Goal: Book appointment/travel/reservation

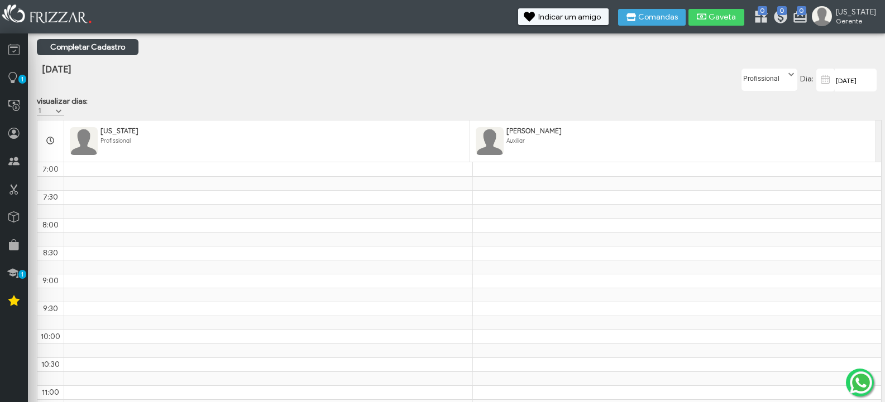
click at [821, 82] on img at bounding box center [825, 79] width 14 height 13
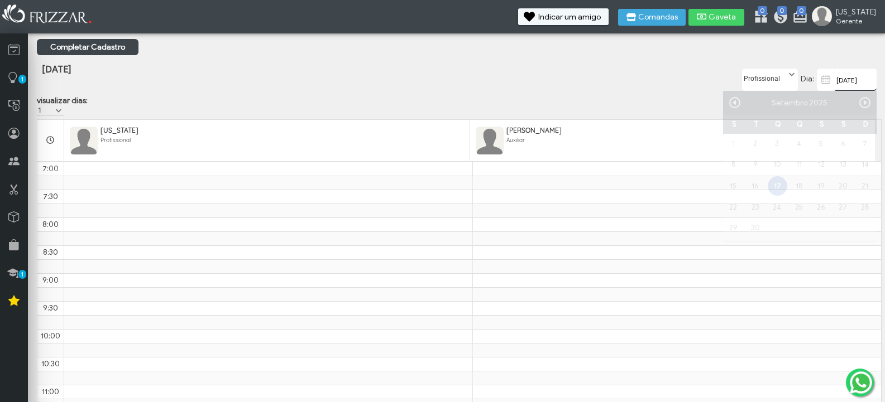
click at [837, 81] on input "[DATE]" at bounding box center [855, 80] width 41 height 22
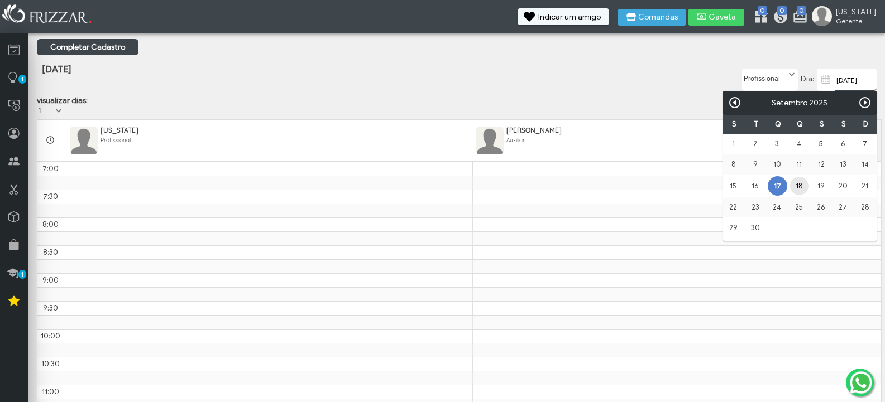
click at [795, 184] on link "18" at bounding box center [799, 186] width 18 height 18
type input "[DATE]"
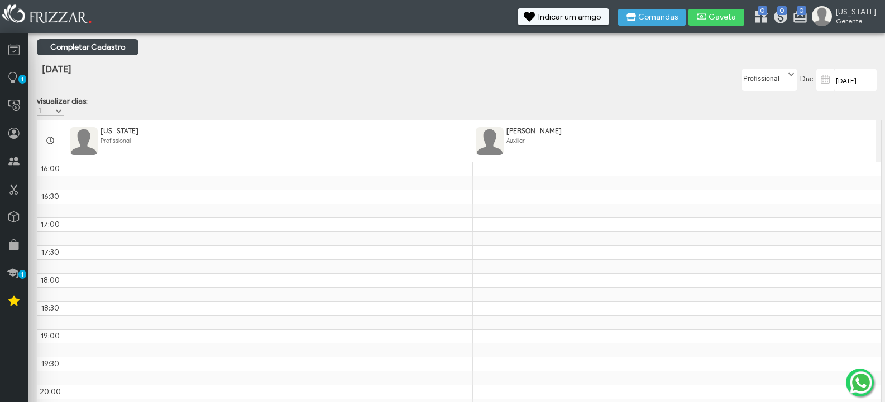
scroll to position [250, 0]
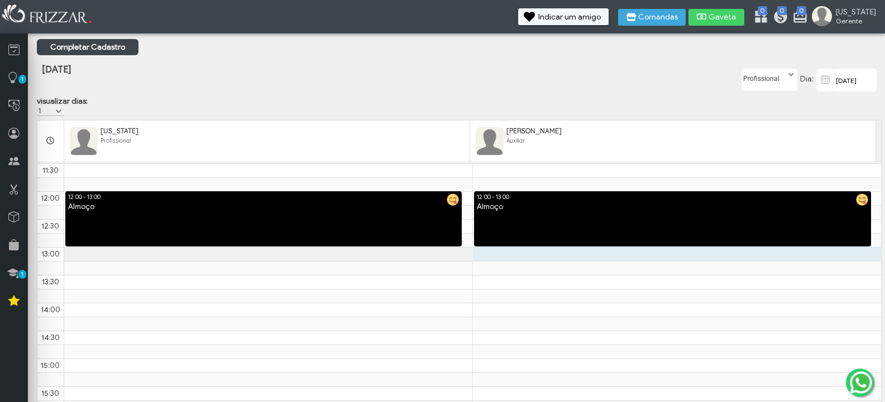
click at [641, 266] on div "7:00 7:30 8:00 8:30 9:00 9:30 10:00 10:30 11:00 11:30 12:00 12:30 13:00 13:30 1…" at bounding box center [458, 358] width 843 height 893
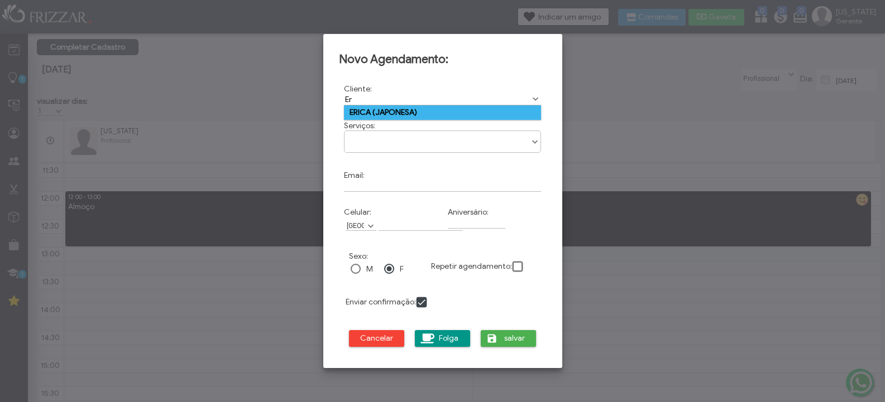
click at [481, 119] on td "ERICA ( JAPONESA)" at bounding box center [443, 113] width 198 height 15
type input "ERICA ( JAPONESA)"
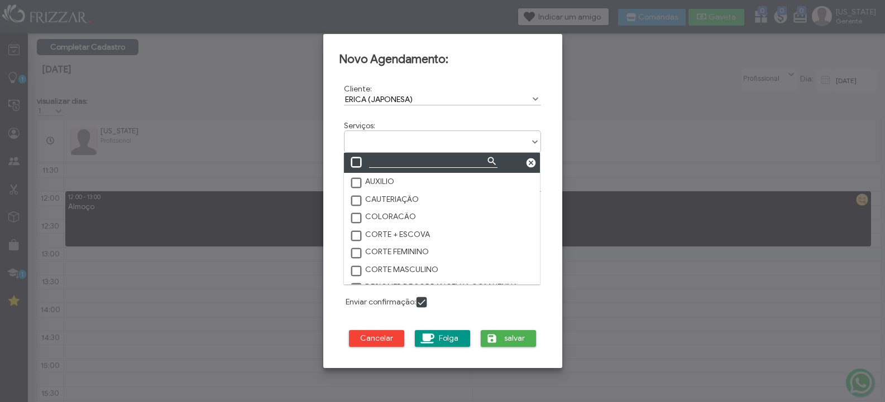
click at [474, 133] on ul at bounding box center [442, 137] width 196 height 13
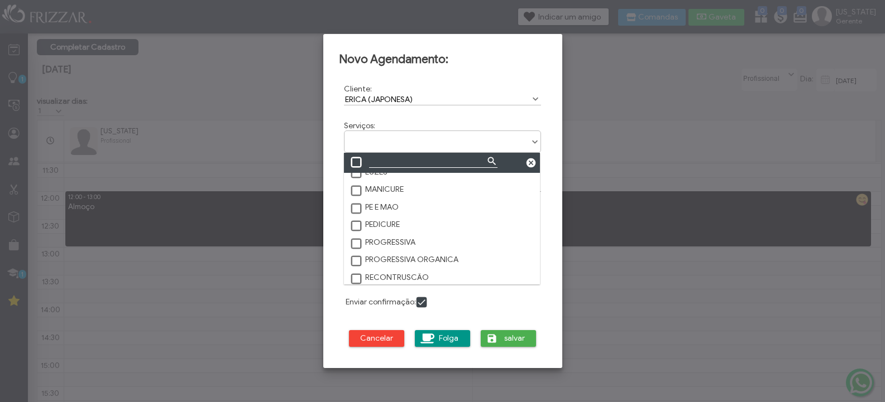
scroll to position [189, 0]
click at [357, 202] on span at bounding box center [356, 205] width 11 height 11
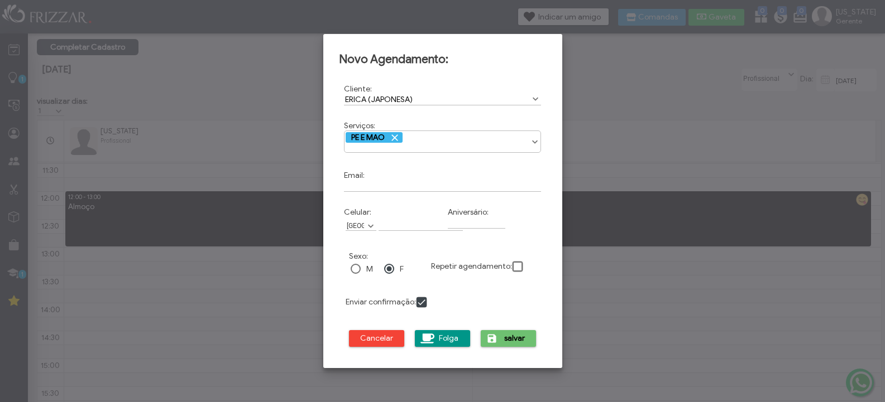
click at [498, 344] on button "salvar" at bounding box center [509, 338] width 56 height 17
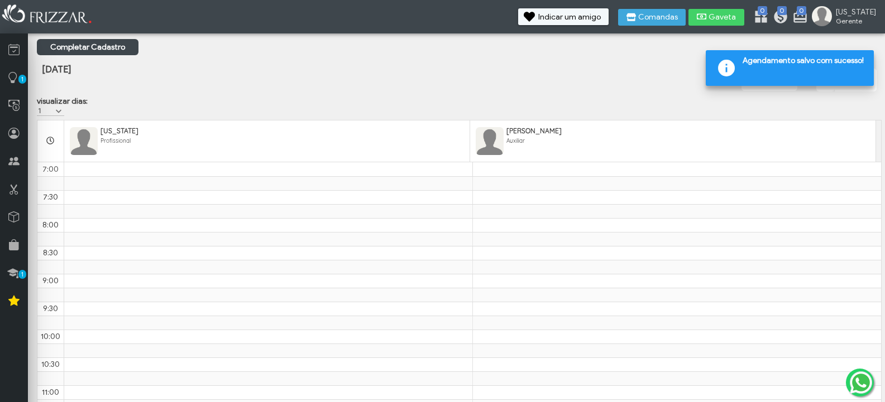
scroll to position [335, 0]
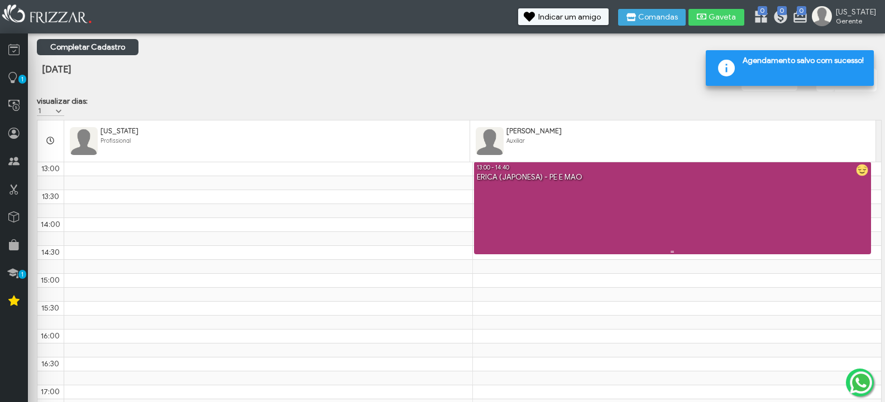
click at [567, 238] on link "13:00 - 14:40 ERICA ( JAPONESA) - PE E MAO" at bounding box center [672, 208] width 397 height 93
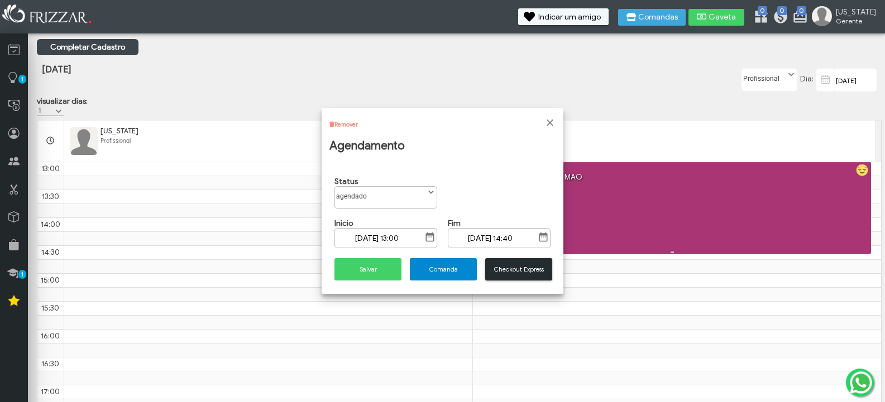
scroll to position [6, 50]
click at [436, 270] on span "Comanda" at bounding box center [443, 270] width 51 height 8
